Goal: Task Accomplishment & Management: Manage account settings

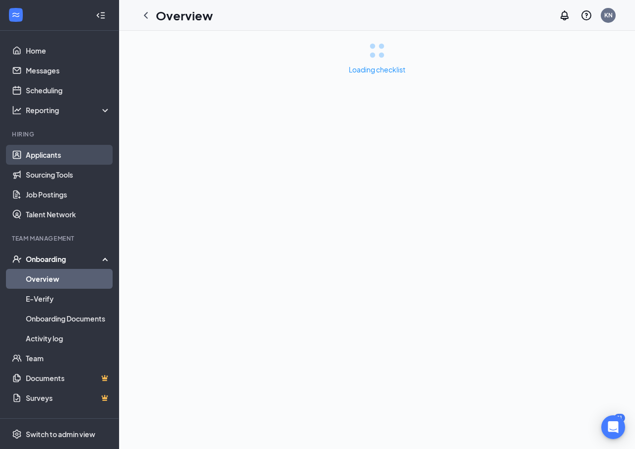
click at [40, 156] on link "Applicants" at bounding box center [68, 155] width 85 height 20
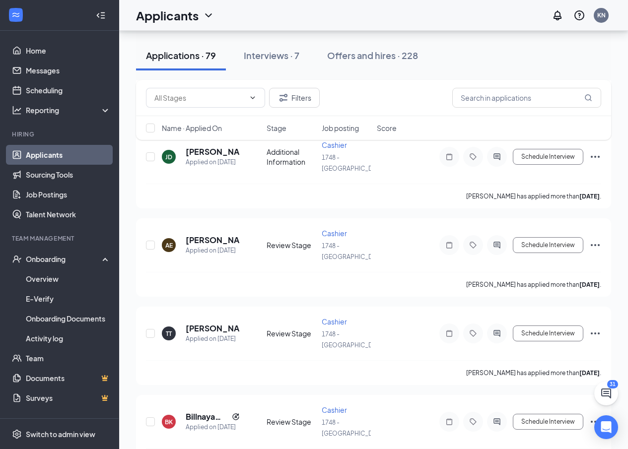
scroll to position [595, 0]
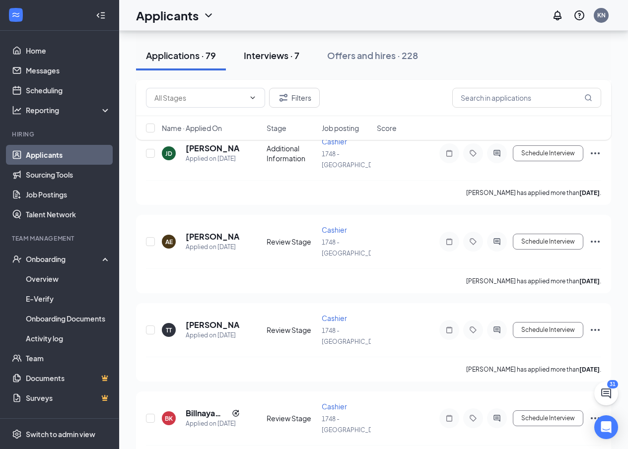
click at [288, 53] on div "Interviews · 7" at bounding box center [272, 55] width 56 height 12
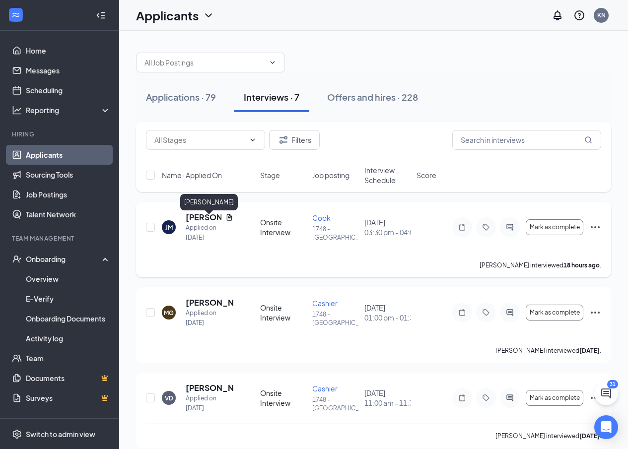
click at [214, 220] on h5 "[PERSON_NAME]" at bounding box center [204, 217] width 36 height 11
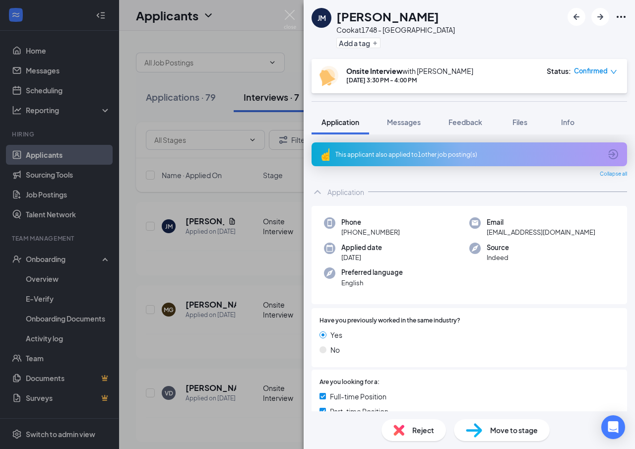
click at [487, 435] on div "Move to stage" at bounding box center [502, 430] width 96 height 22
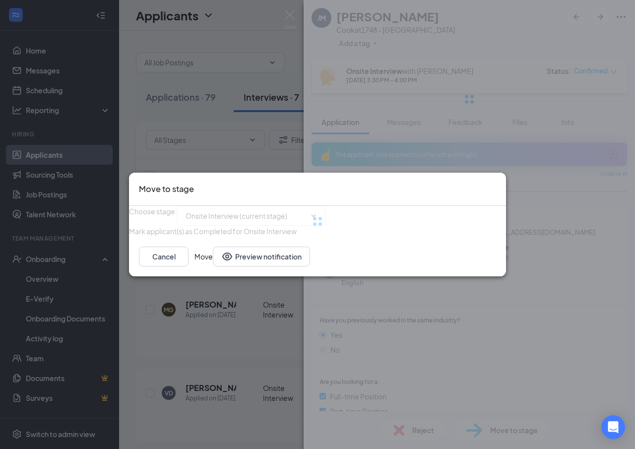
type input "Hiring Complete (final stage)"
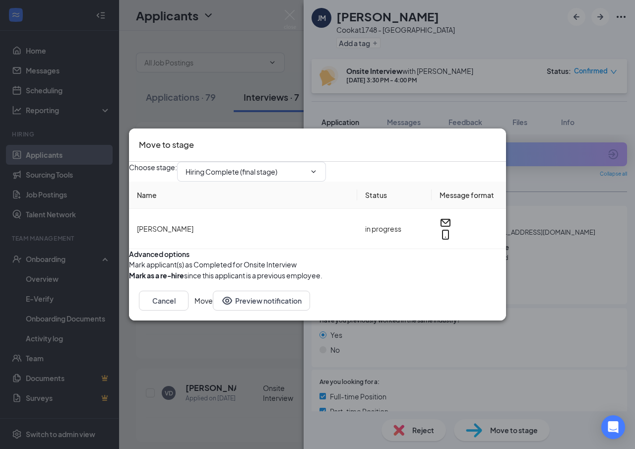
click at [213, 311] on button "Move" at bounding box center [203, 301] width 18 height 20
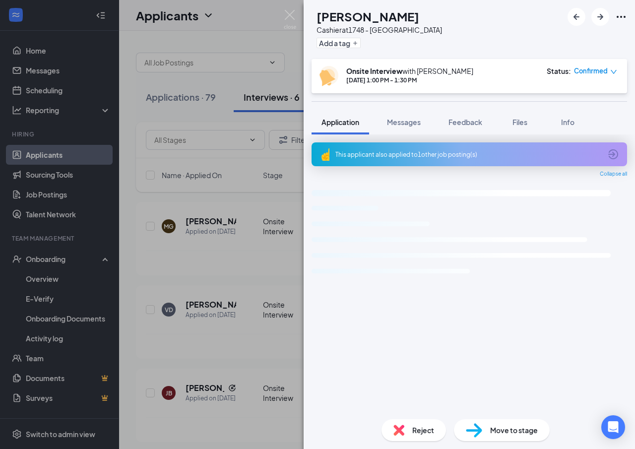
click at [294, 9] on div "MG [PERSON_NAME] Cashier at 1748 - [PERSON_NAME] Add a tag Onsite Interview wit…" at bounding box center [317, 224] width 635 height 449
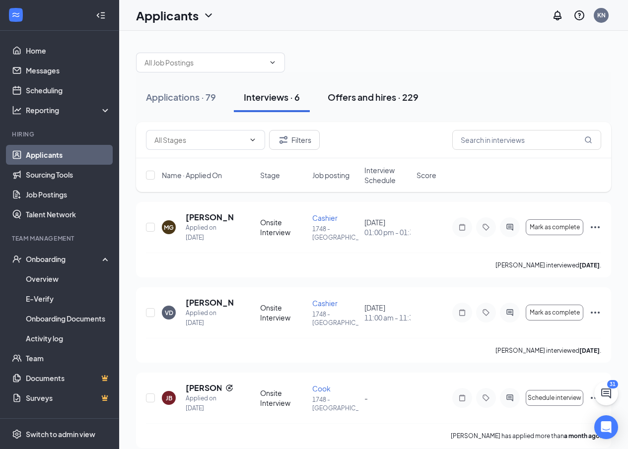
click at [388, 99] on div "Offers and hires · 229" at bounding box center [372, 97] width 91 height 12
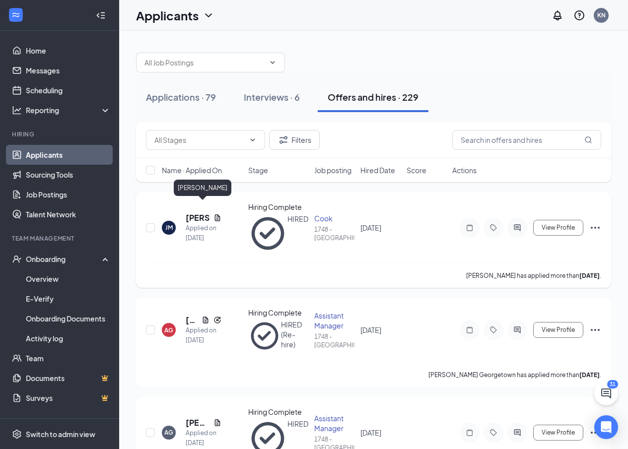
click at [194, 212] on h5 "[PERSON_NAME]" at bounding box center [198, 217] width 24 height 11
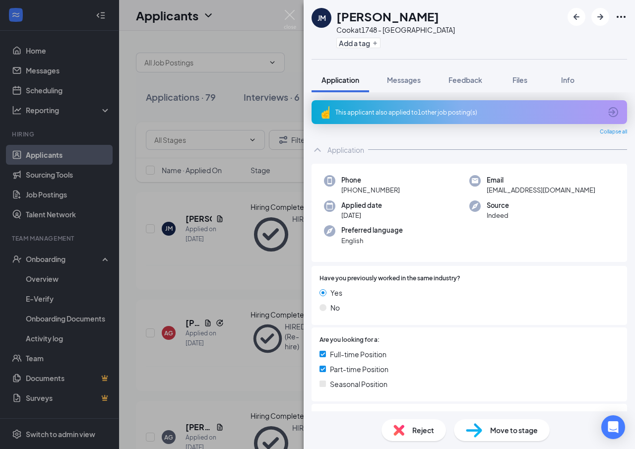
click at [175, 237] on div "[PERSON_NAME] [PERSON_NAME] [PERSON_NAME] at 1748 - [PERSON_NAME] Add a tag App…" at bounding box center [317, 224] width 635 height 449
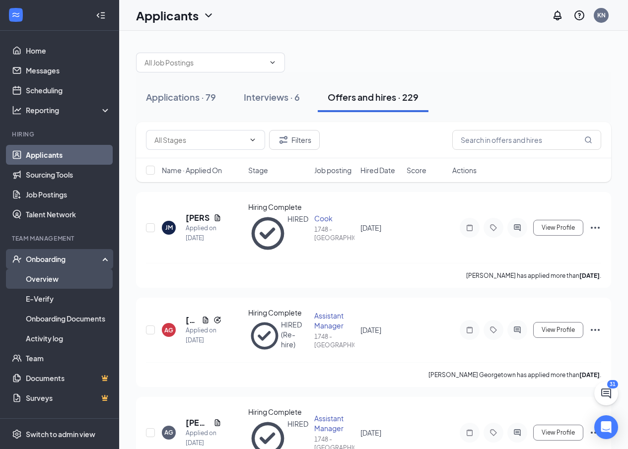
click at [57, 282] on link "Overview" at bounding box center [68, 279] width 85 height 20
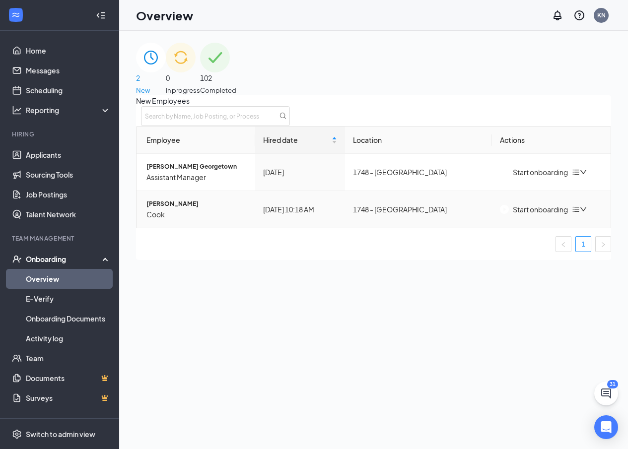
click at [545, 215] on div "Start onboarding" at bounding box center [534, 209] width 68 height 11
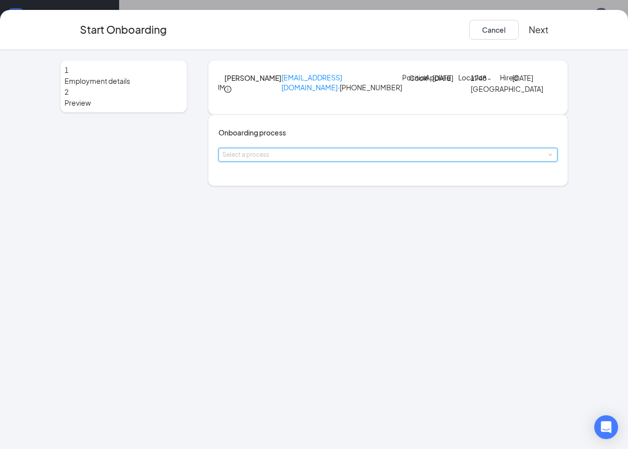
click at [284, 161] on div "Select a process" at bounding box center [387, 154] width 331 height 13
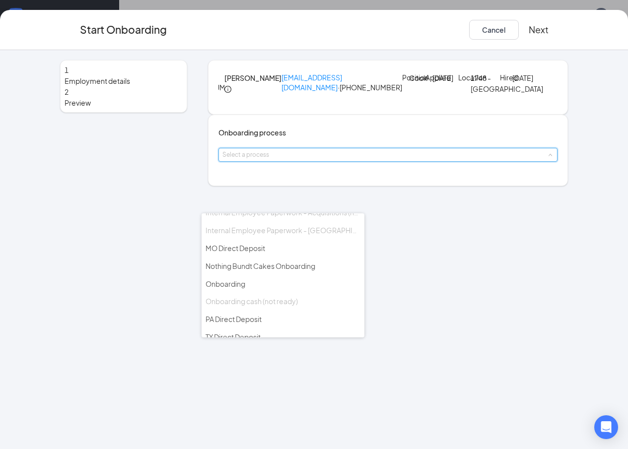
scroll to position [107, 0]
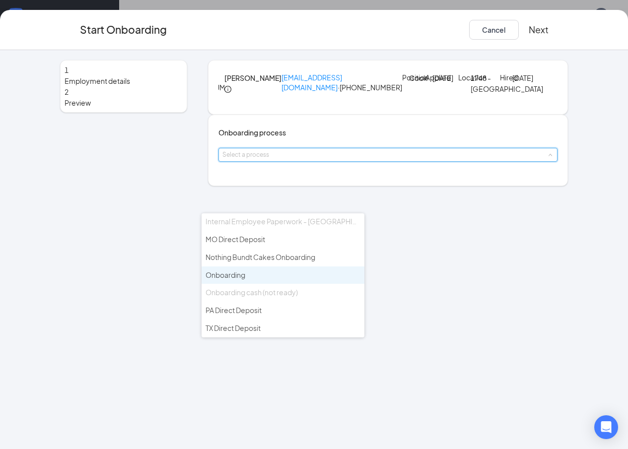
click at [259, 279] on li "Onboarding" at bounding box center [282, 275] width 163 height 18
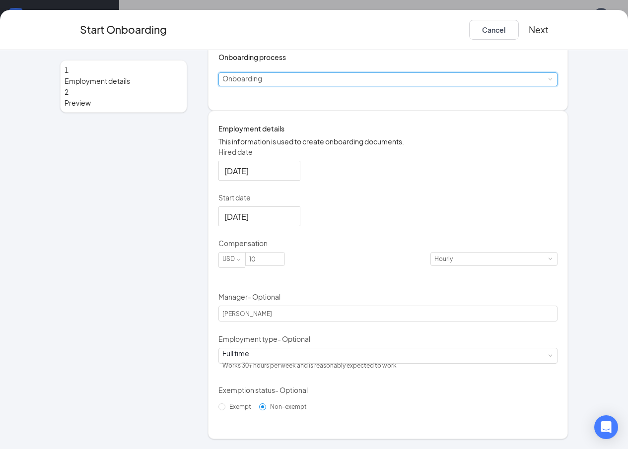
scroll to position [133, 0]
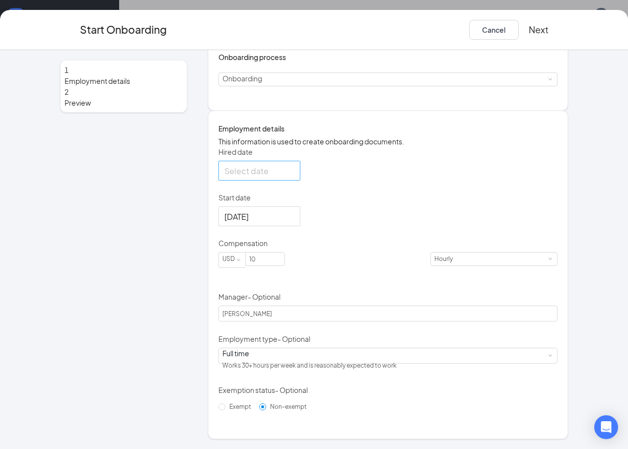
click at [274, 173] on div at bounding box center [259, 171] width 70 height 12
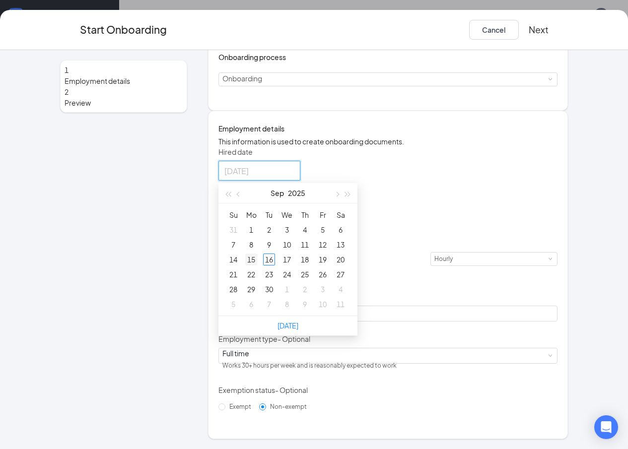
type input "[DATE]"
click at [245, 259] on div "15" at bounding box center [251, 260] width 12 height 12
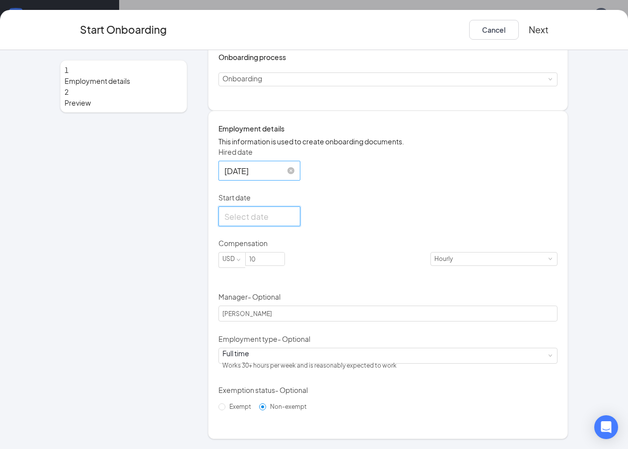
click at [251, 221] on input "Start date" at bounding box center [258, 216] width 68 height 12
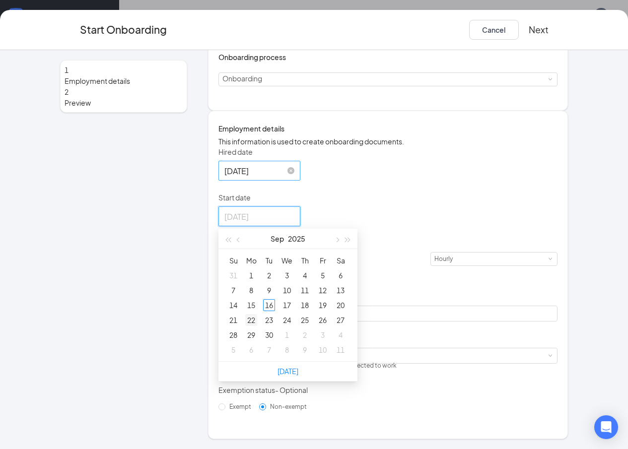
type input "[DATE]"
click at [245, 322] on div "22" at bounding box center [251, 320] width 12 height 12
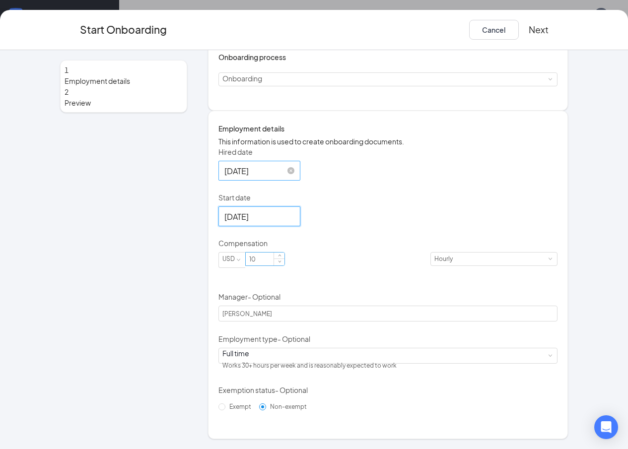
click at [273, 265] on input "10" at bounding box center [265, 259] width 39 height 13
type input "10"
click at [548, 33] on button "Next" at bounding box center [538, 30] width 20 height 20
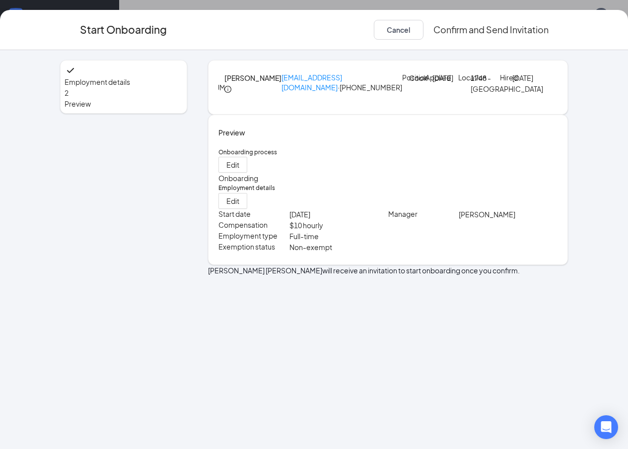
scroll to position [0, 0]
click at [541, 26] on button "Confirm and Send Invitation" at bounding box center [490, 30] width 115 height 20
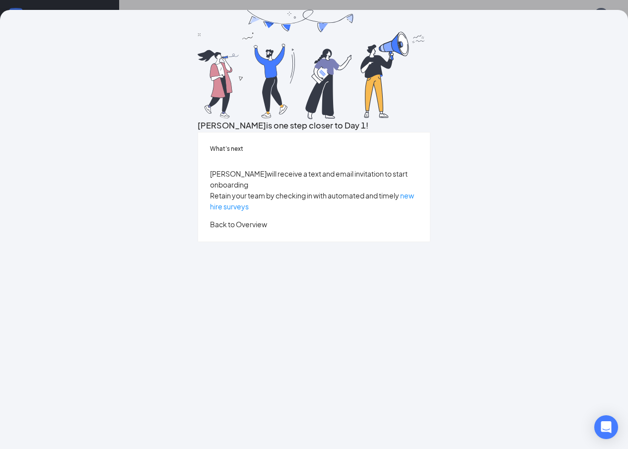
click at [267, 230] on button "Back to Overview" at bounding box center [238, 224] width 57 height 11
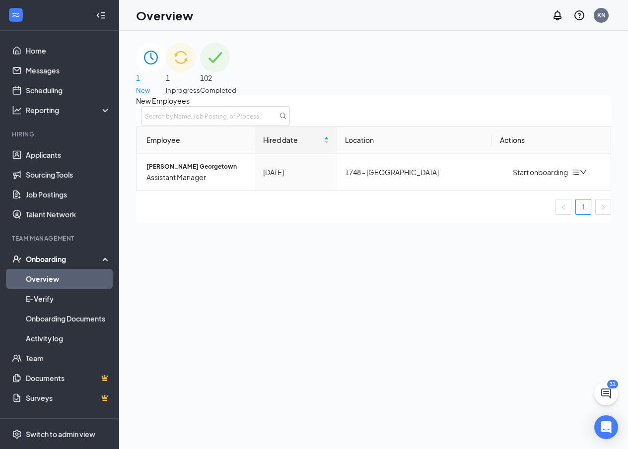
click at [236, 73] on span "102" at bounding box center [218, 77] width 36 height 11
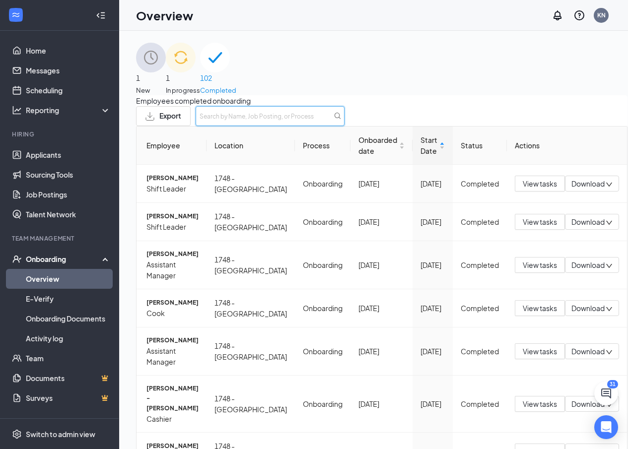
click at [344, 123] on input "text" at bounding box center [269, 116] width 149 height 20
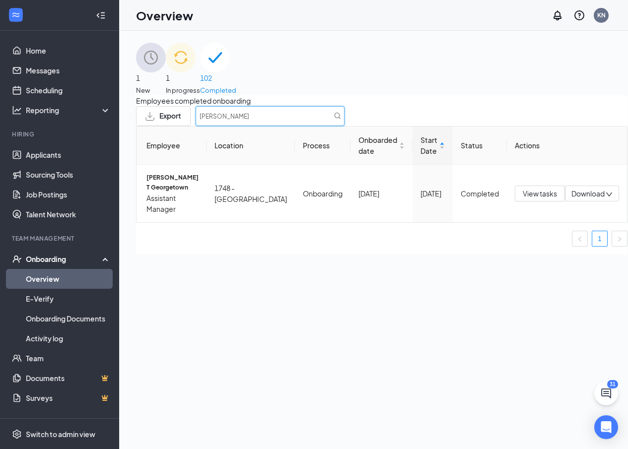
type input "[PERSON_NAME]"
click at [200, 72] on span "1" at bounding box center [183, 77] width 34 height 11
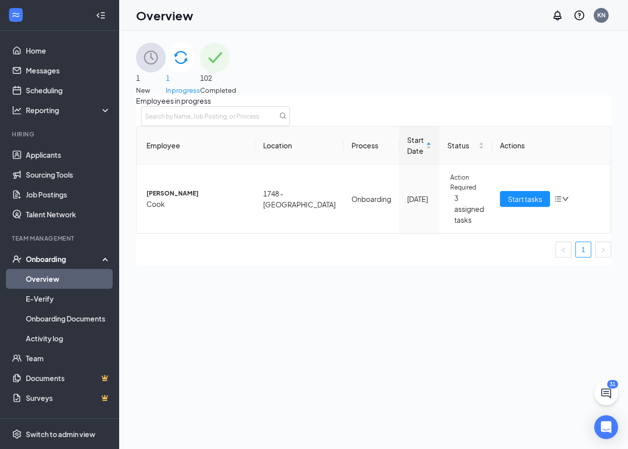
click at [166, 72] on img at bounding box center [151, 58] width 30 height 30
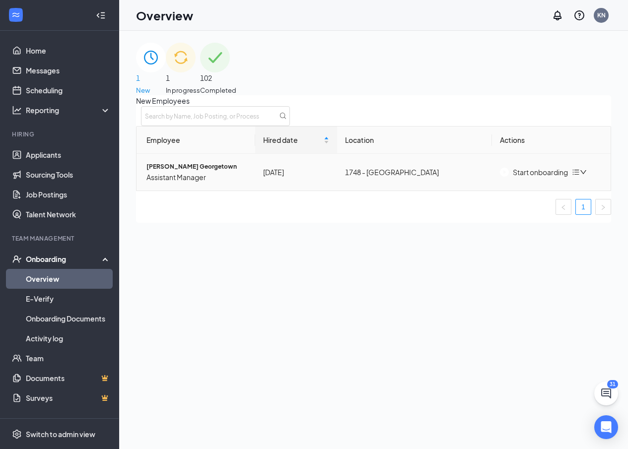
click at [579, 175] on icon "bars" at bounding box center [576, 172] width 6 height 5
click at [516, 206] on div "Remove from onboarding" at bounding box center [520, 200] width 84 height 11
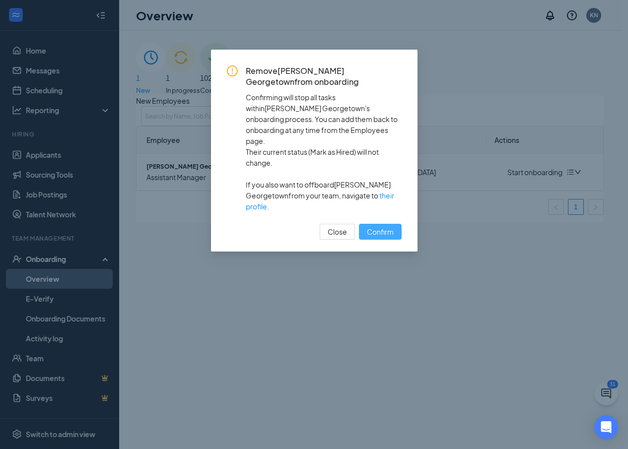
click at [382, 226] on span "Confirm" at bounding box center [380, 231] width 27 height 11
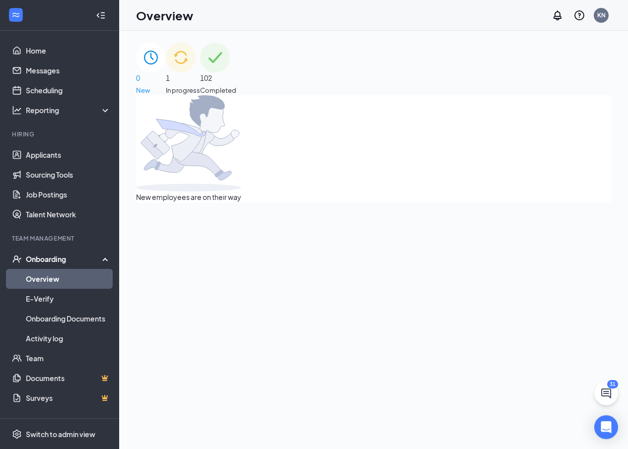
click at [236, 72] on span "102" at bounding box center [218, 77] width 36 height 11
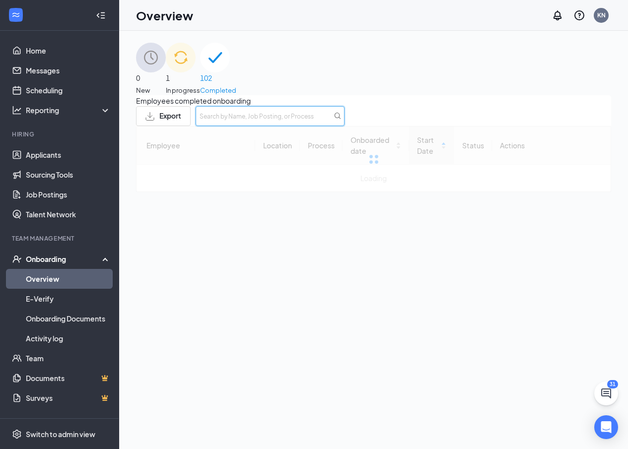
click at [344, 123] on input "text" at bounding box center [269, 116] width 149 height 20
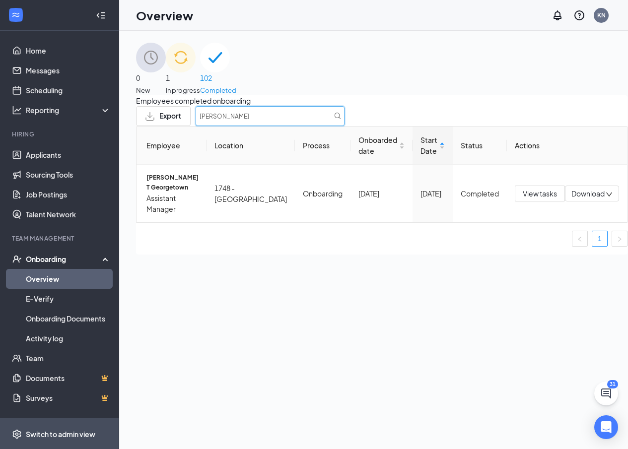
type input "[PERSON_NAME]"
